Goal: Task Accomplishment & Management: Manage account settings

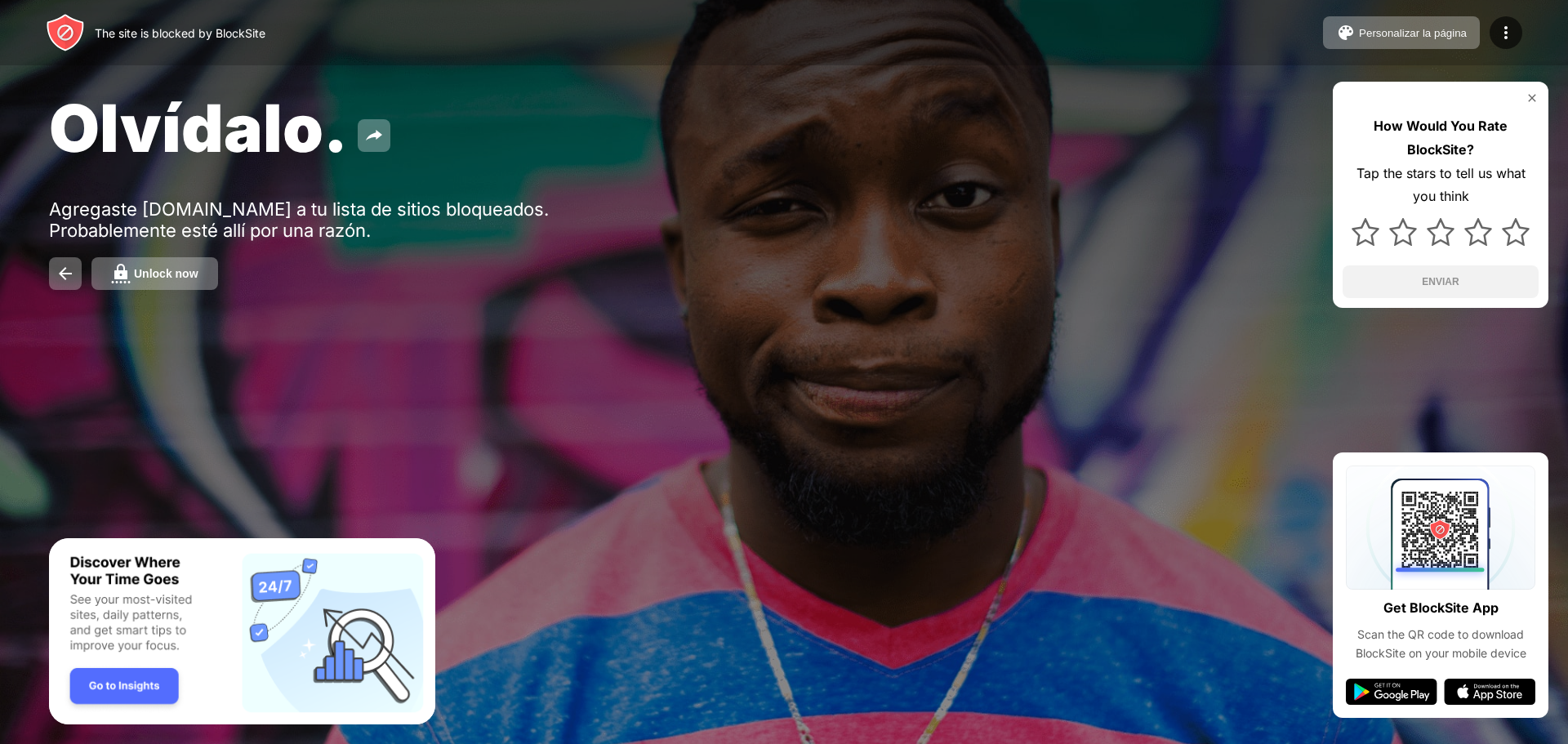
drag, startPoint x: 57, startPoint y: 24, endPoint x: 69, endPoint y: 39, distance: 19.2
click at [60, 26] on img at bounding box center [65, 32] width 39 height 39
click at [73, 30] on img at bounding box center [65, 32] width 39 height 39
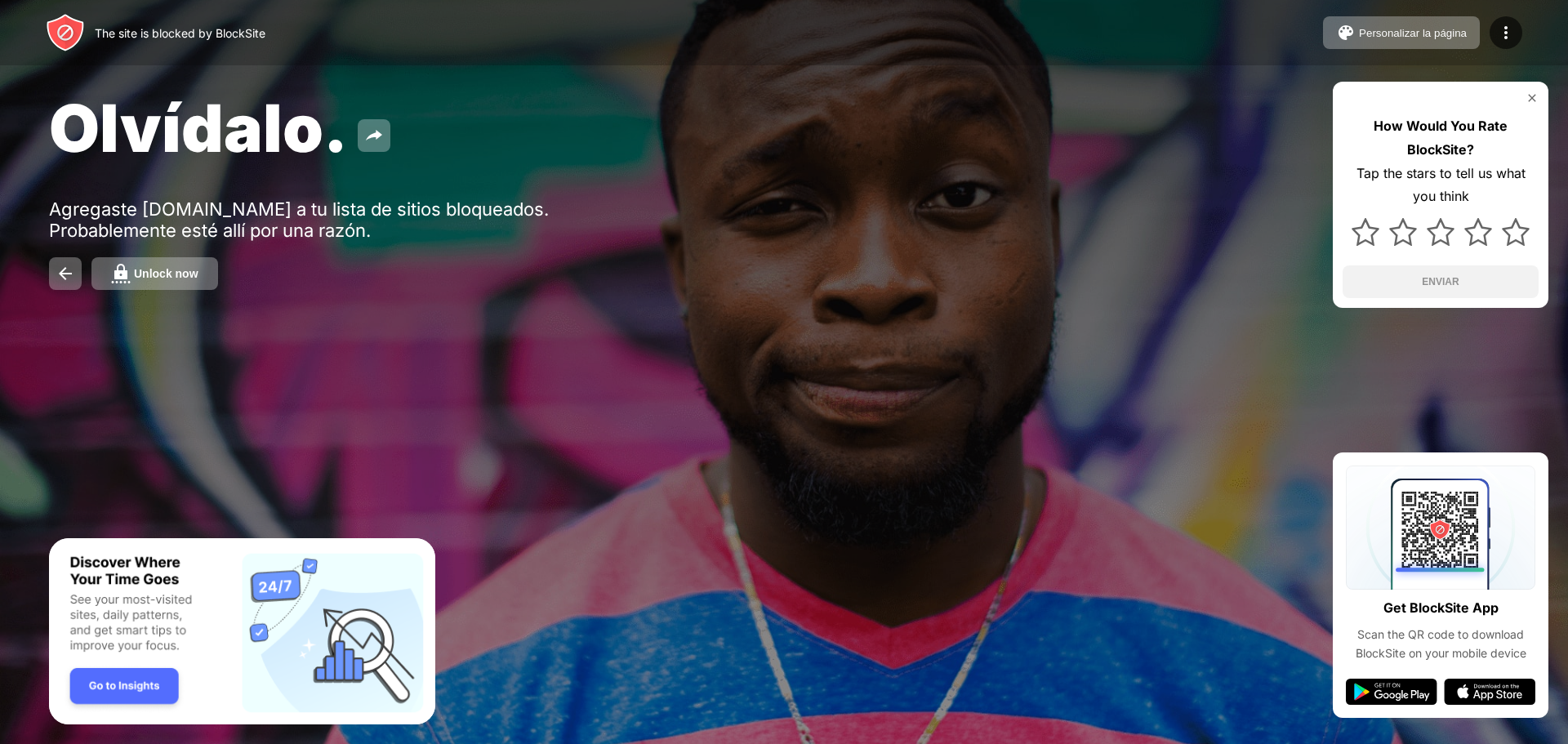
click at [75, 30] on img at bounding box center [65, 32] width 39 height 39
click at [70, 42] on img at bounding box center [65, 32] width 39 height 39
click at [71, 29] on img at bounding box center [65, 32] width 39 height 39
click at [81, 25] on img at bounding box center [65, 32] width 39 height 39
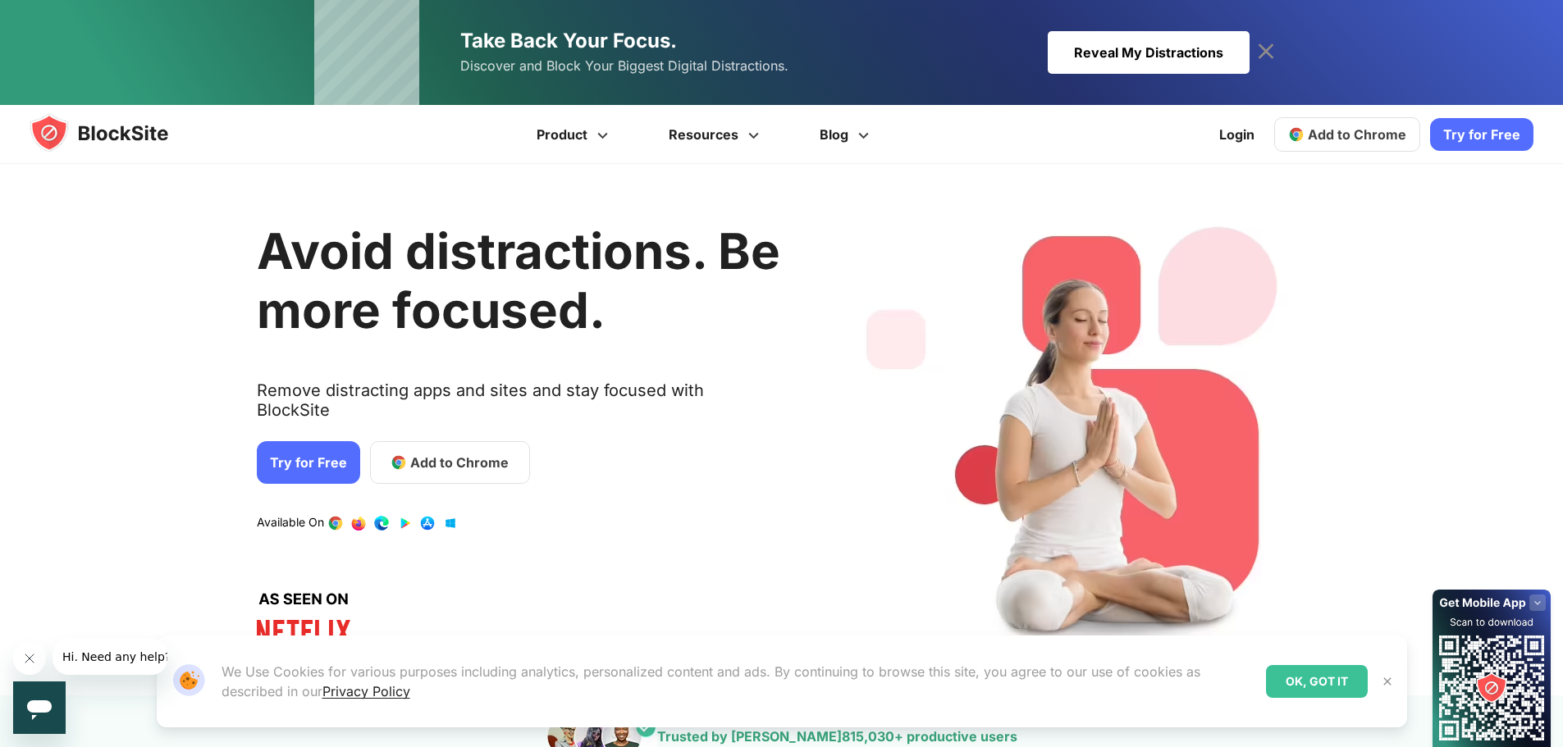
click at [132, 130] on img at bounding box center [115, 132] width 171 height 39
click at [110, 130] on img at bounding box center [115, 132] width 171 height 39
click at [1259, 143] on link "Login" at bounding box center [1236, 134] width 55 height 39
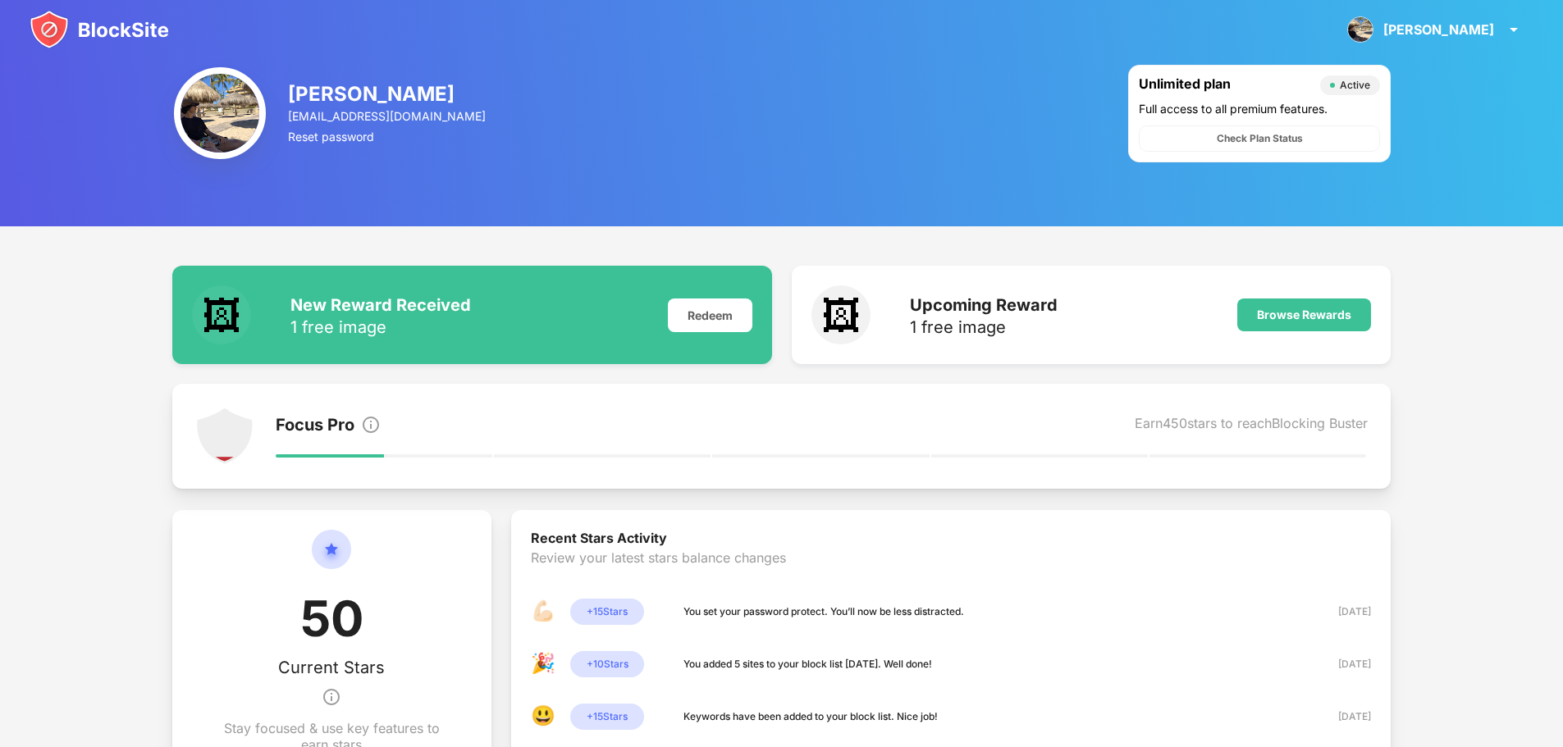
click at [133, 12] on img at bounding box center [99, 29] width 139 height 39
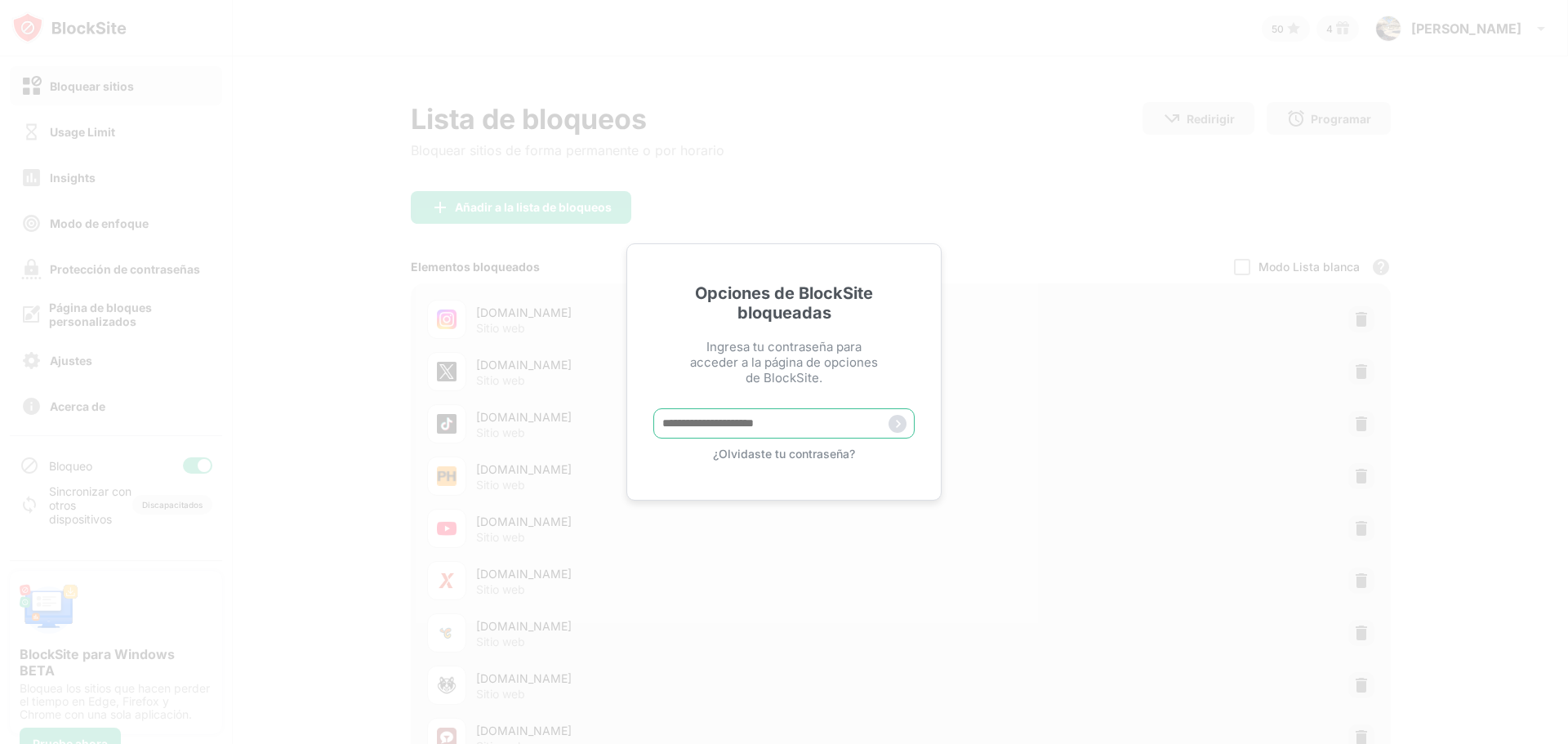
click at [789, 432] on input "text" at bounding box center [784, 423] width 262 height 30
click at [731, 423] on input "text" at bounding box center [784, 423] width 262 height 30
type input "*"
type input "**********"
click at [898, 428] on img at bounding box center [898, 424] width 18 height 18
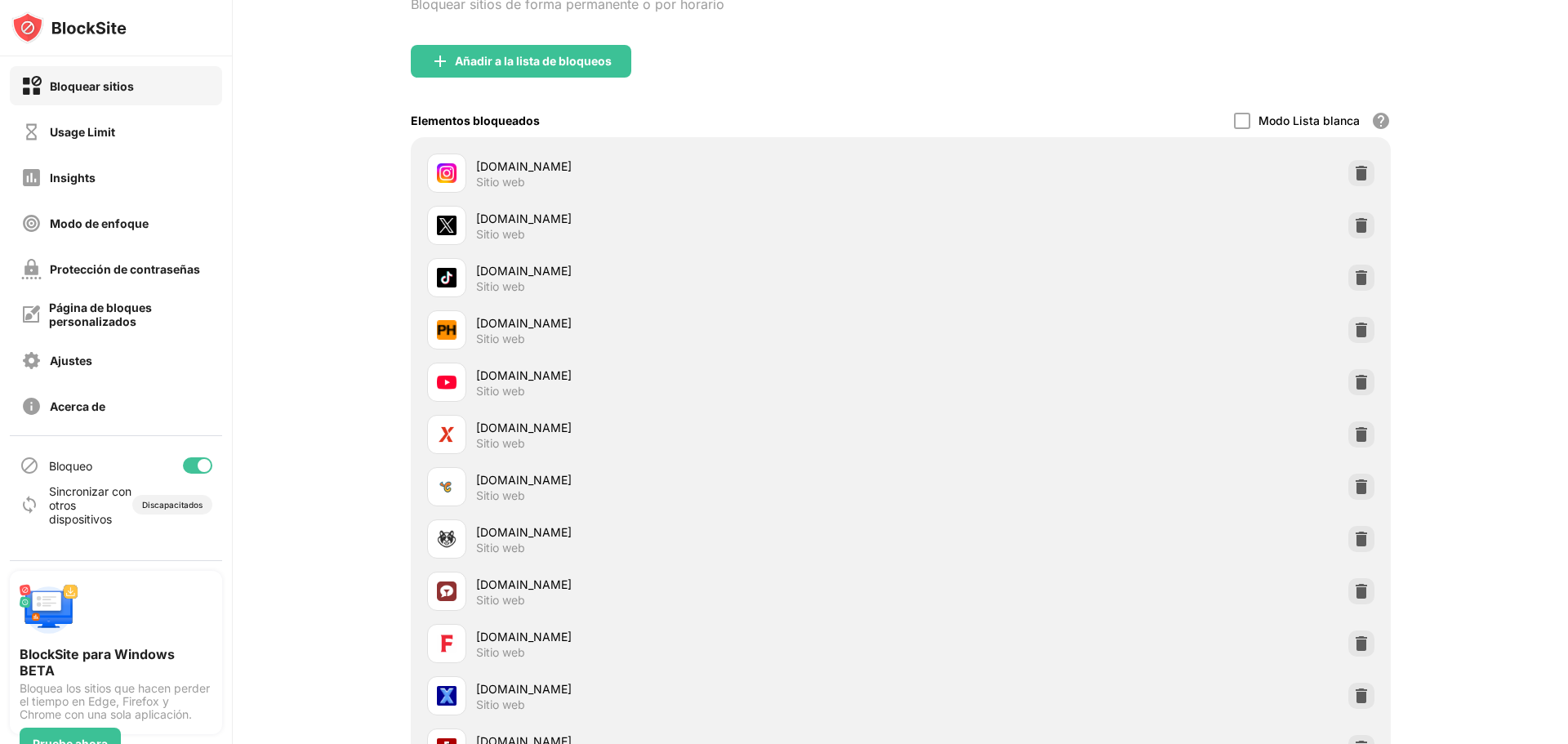
scroll to position [163, 0]
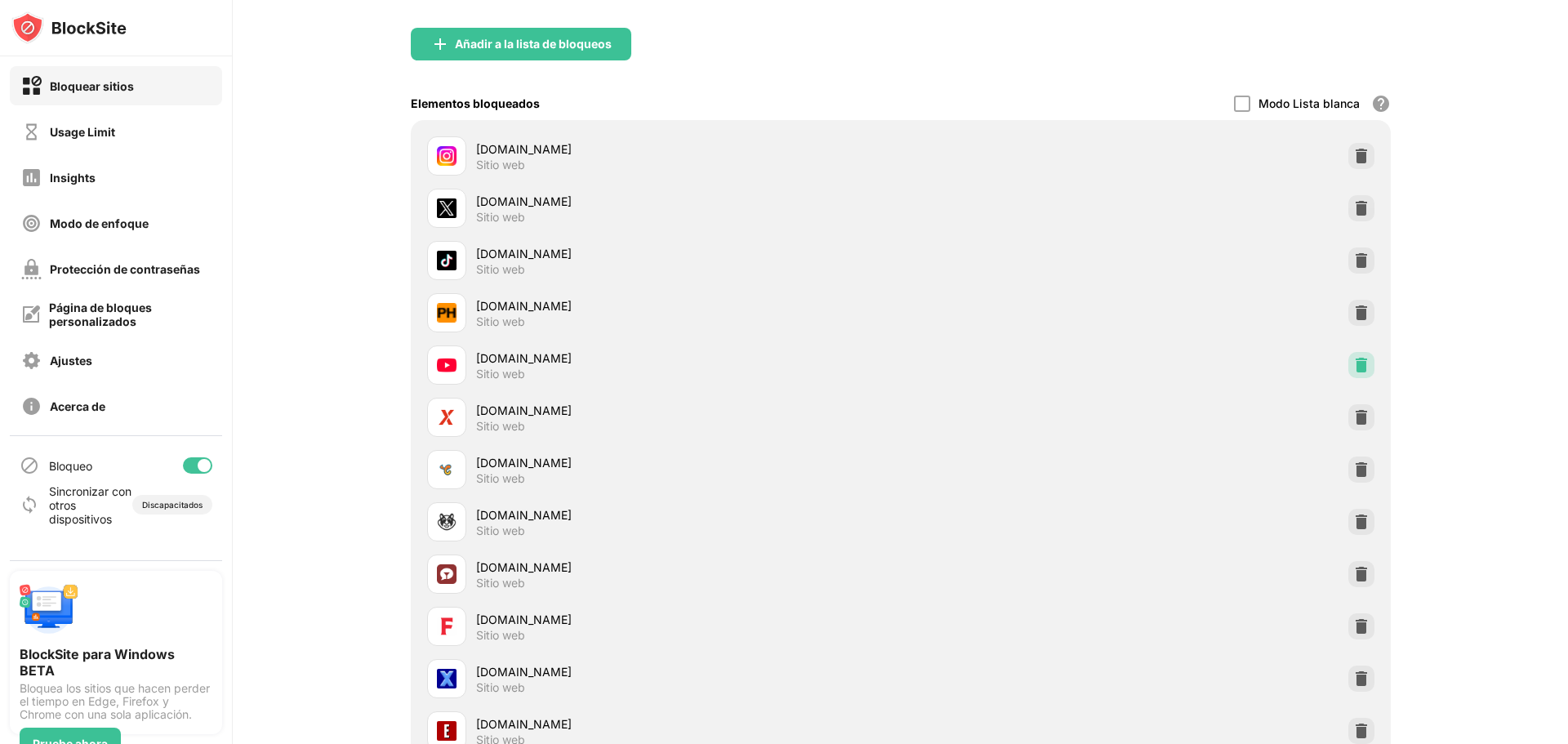
click at [1365, 358] on div at bounding box center [1362, 366] width 26 height 26
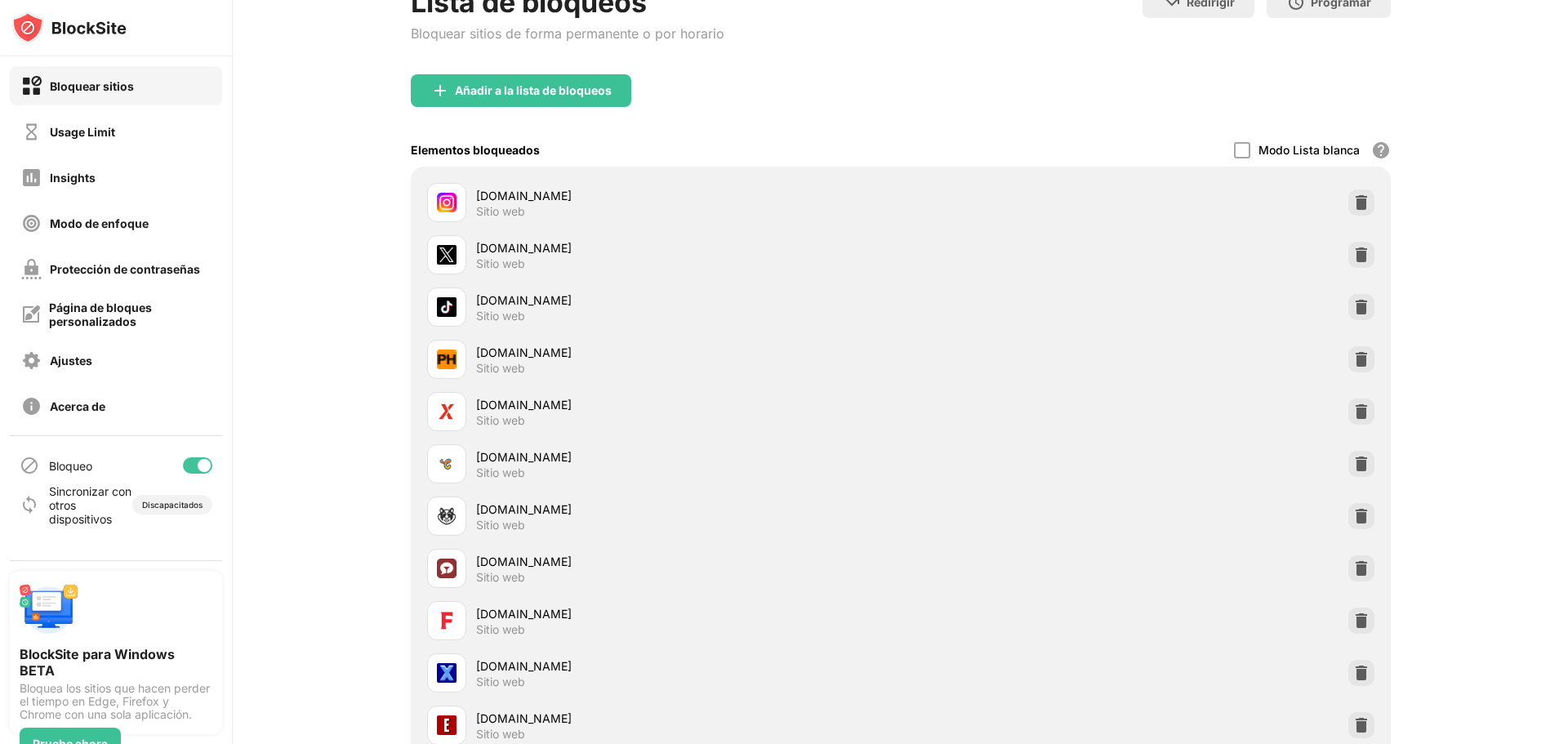
scroll to position [39, 0]
